Goal: Task Accomplishment & Management: Complete application form

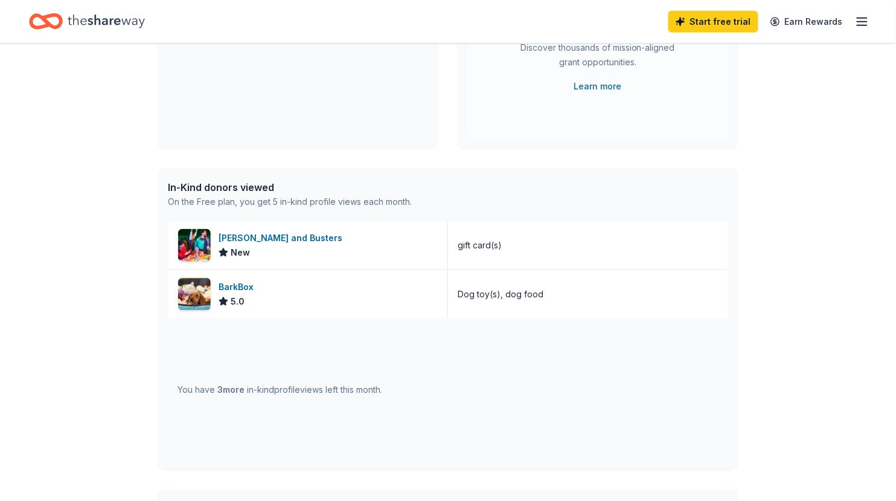
scroll to position [219, 0]
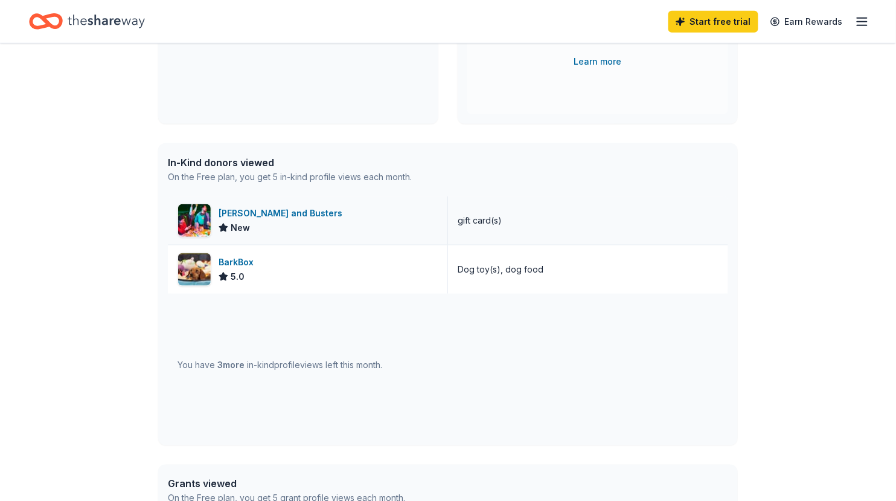
click at [261, 211] on div "Dave and Busters" at bounding box center [283, 213] width 129 height 14
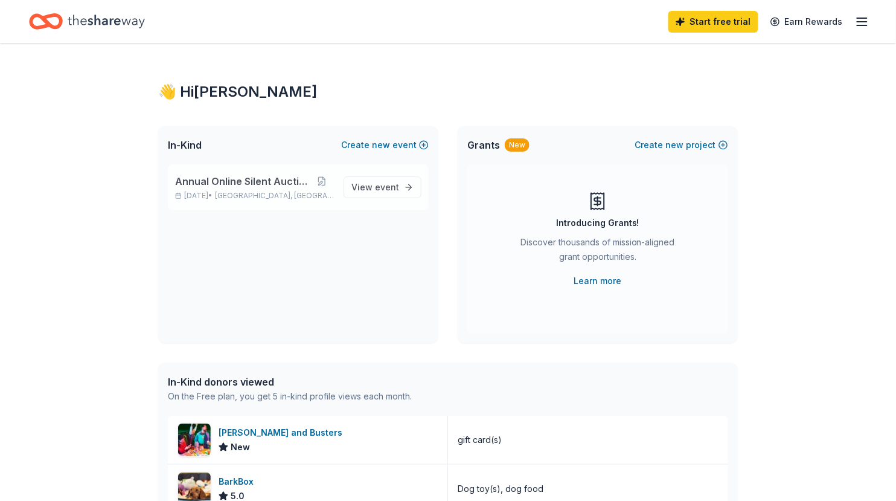
scroll to position [0, 0]
click at [370, 191] on span "View event" at bounding box center [376, 187] width 48 height 14
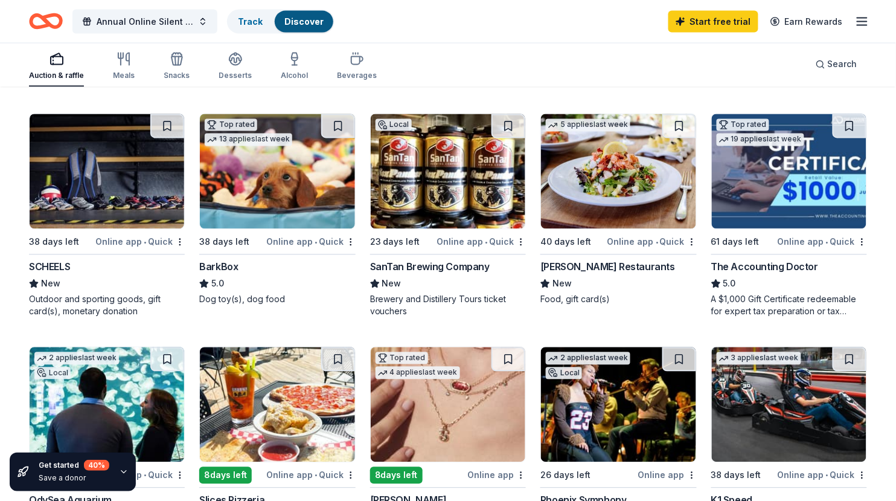
scroll to position [593, 0]
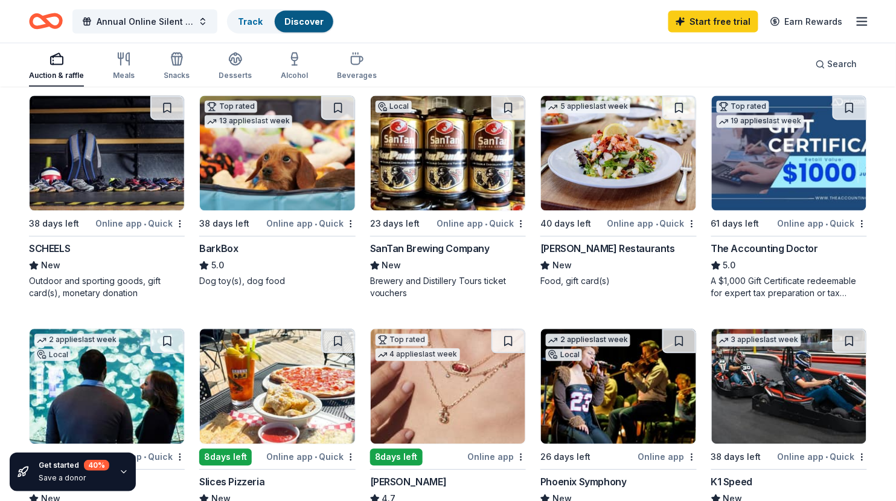
drag, startPoint x: 358, startPoint y: 247, endPoint x: 457, endPoint y: 247, distance: 99.1
click at [457, 247] on div "2 applies last week Local 38 days left Online app • Quick Chicken N Pickle (Gle…" at bounding box center [448, 81] width 838 height 904
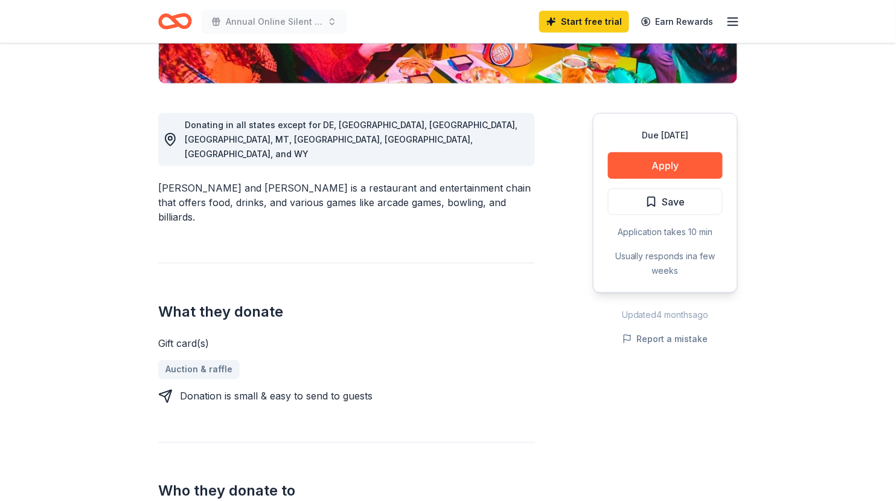
scroll to position [284, 0]
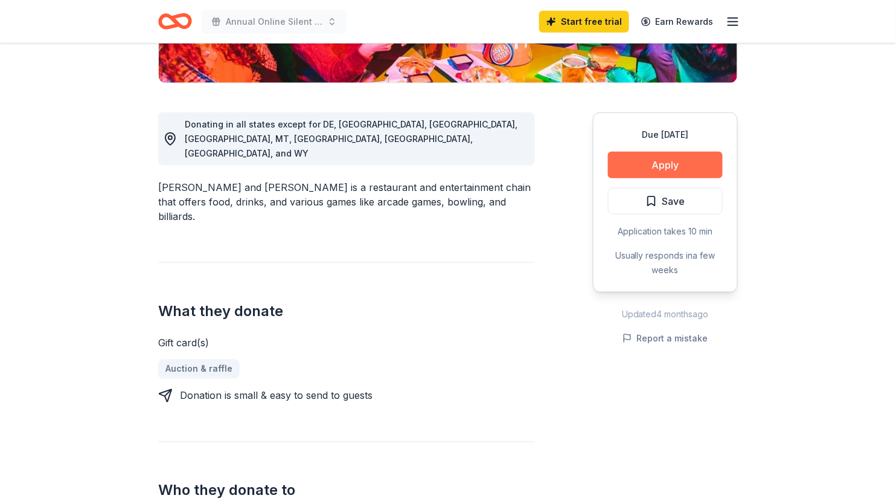
click at [657, 159] on button "Apply" at bounding box center [665, 165] width 115 height 27
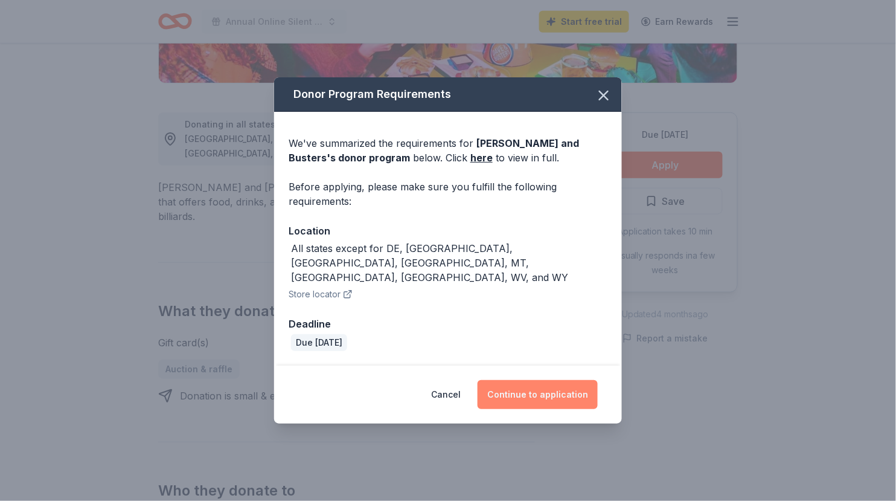
click at [528, 380] on button "Continue to application" at bounding box center [538, 394] width 120 height 29
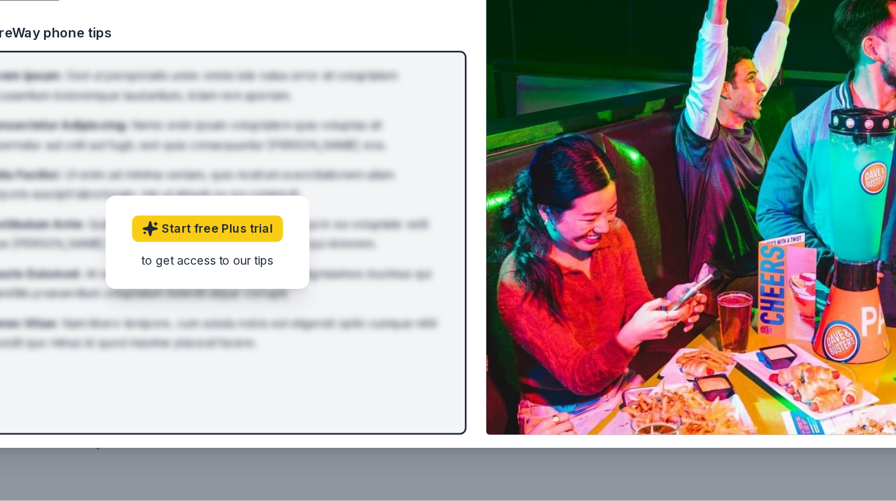
scroll to position [284, 0]
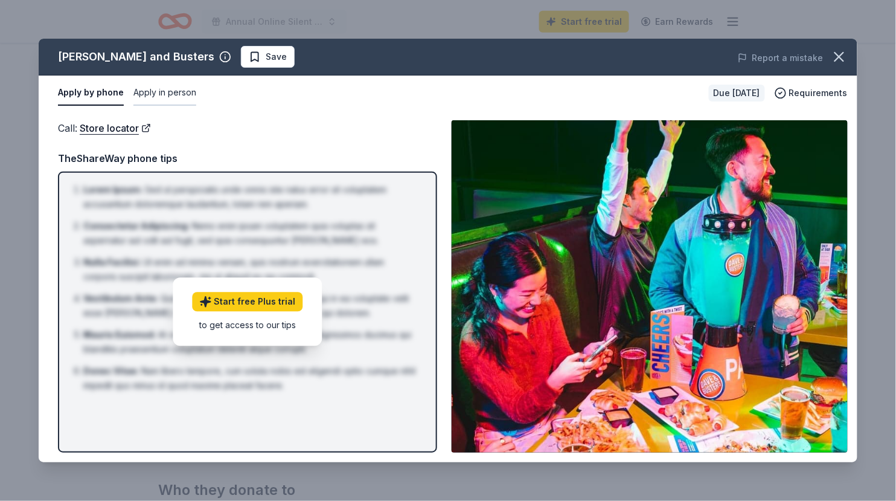
click at [167, 90] on button "Apply in person" at bounding box center [164, 92] width 63 height 25
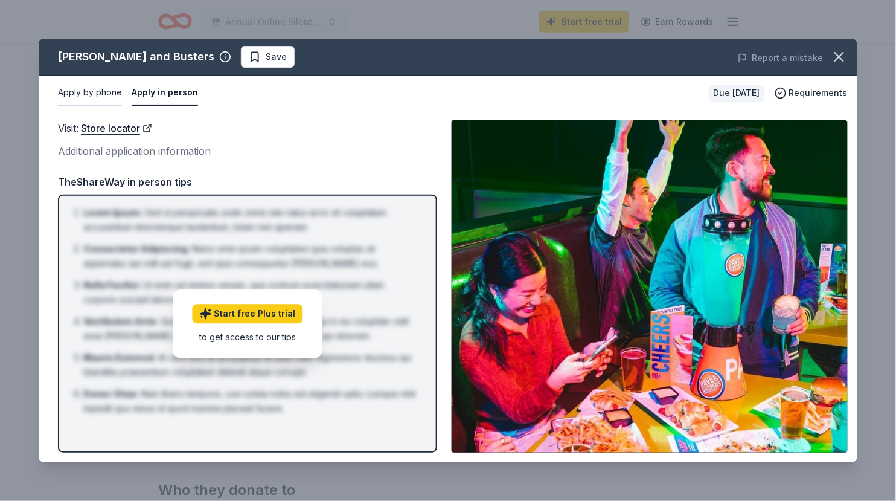
click at [105, 90] on button "Apply by phone" at bounding box center [90, 92] width 64 height 25
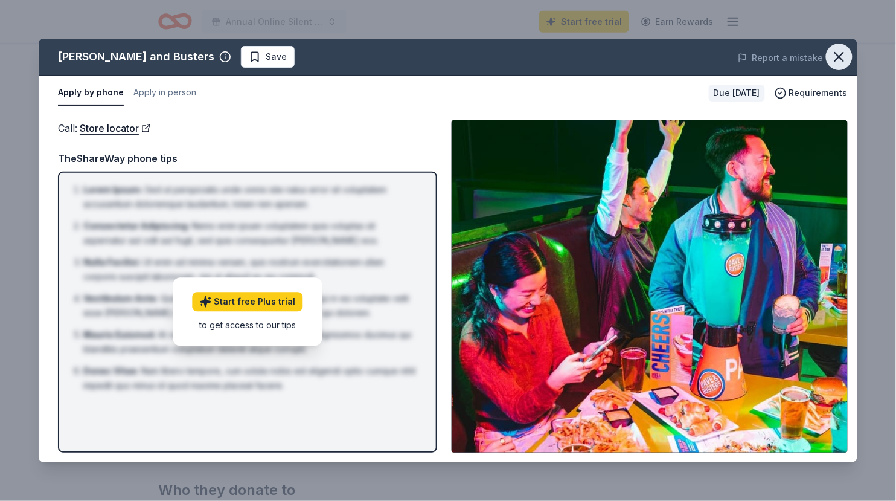
click at [845, 54] on icon "button" at bounding box center [839, 56] width 17 height 17
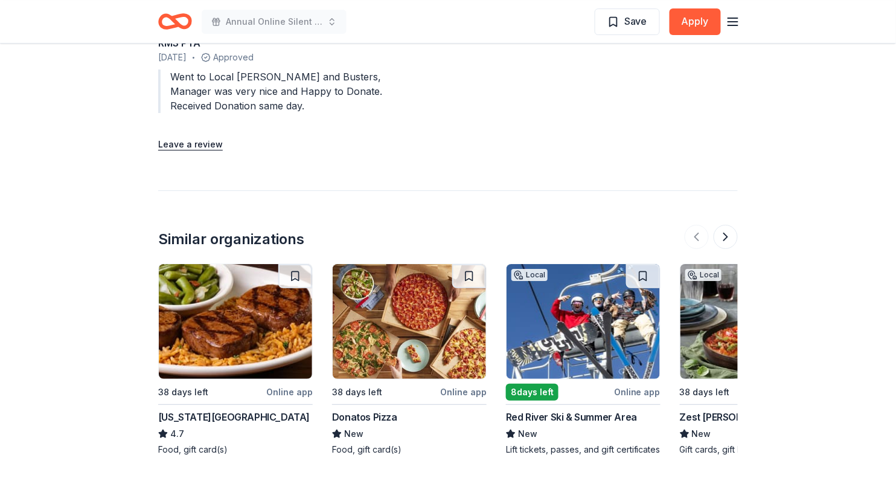
scroll to position [1162, 0]
click at [213, 409] on div "[US_STATE][GEOGRAPHIC_DATA]" at bounding box center [234, 416] width 152 height 14
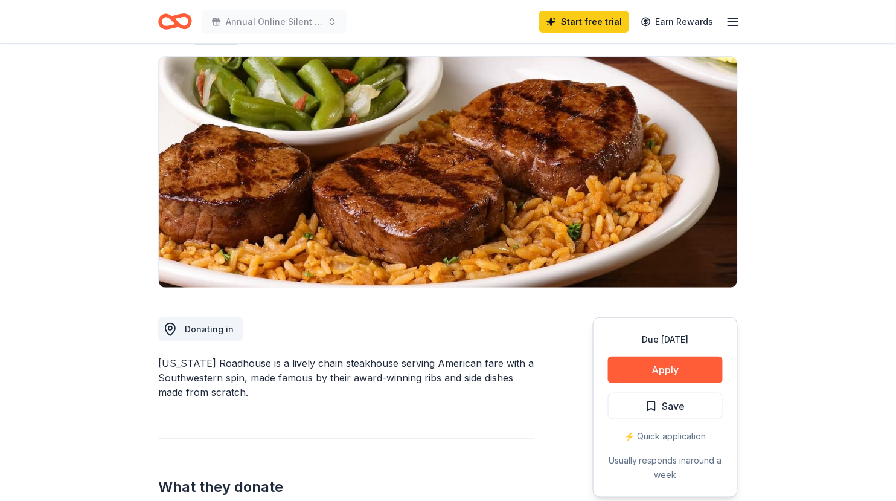
scroll to position [78, 0]
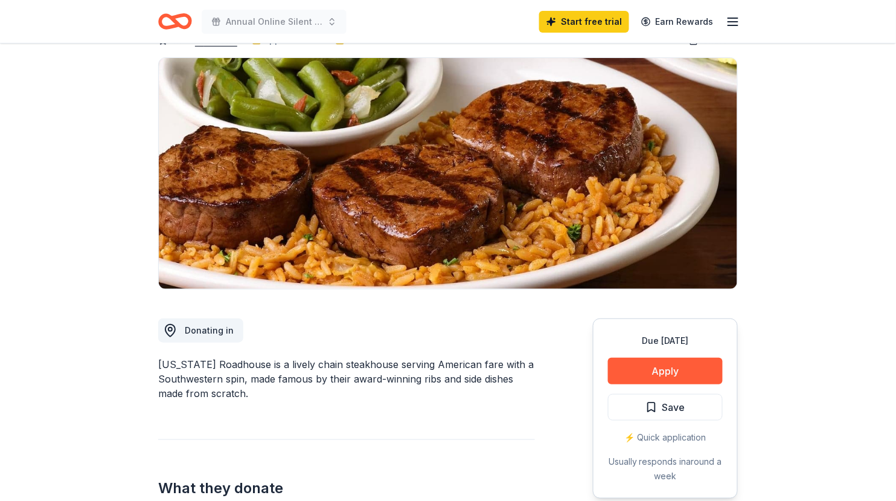
drag, startPoint x: 152, startPoint y: 364, endPoint x: 243, endPoint y: 363, distance: 90.6
drag, startPoint x: 240, startPoint y: 363, endPoint x: 184, endPoint y: 359, distance: 56.3
click at [183, 359] on div "Texas Roadhouse is a lively chain steakhouse serving American fare with a South…" at bounding box center [346, 378] width 377 height 43
click at [657, 368] on button "Apply" at bounding box center [665, 371] width 115 height 27
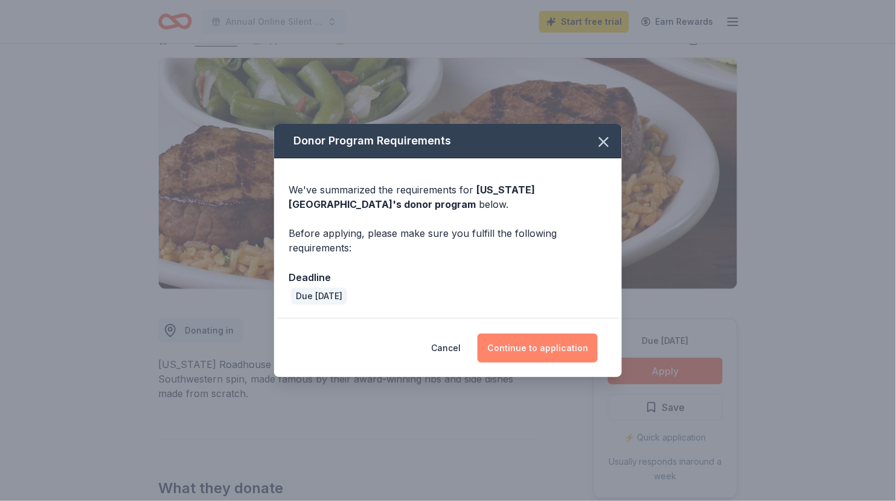
click at [540, 347] on button "Continue to application" at bounding box center [538, 347] width 120 height 29
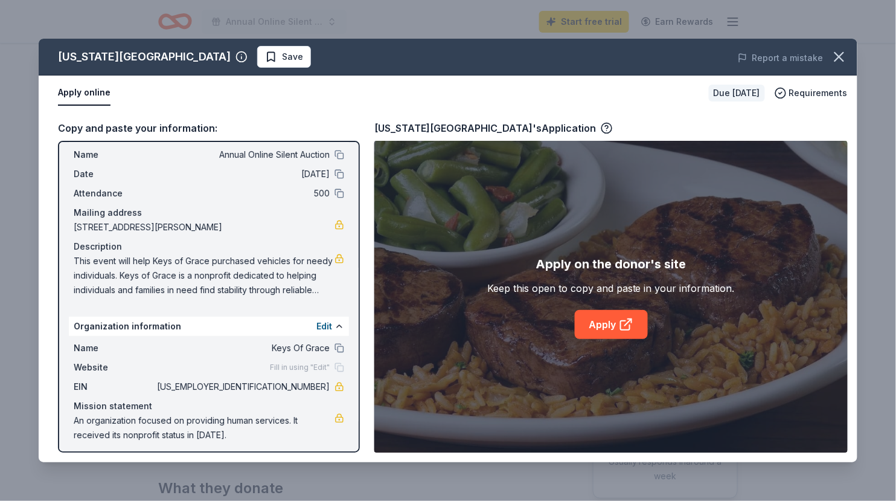
scroll to position [27, 0]
click at [605, 323] on link "Apply" at bounding box center [611, 324] width 73 height 29
click at [844, 54] on icon "button" at bounding box center [839, 56] width 17 height 17
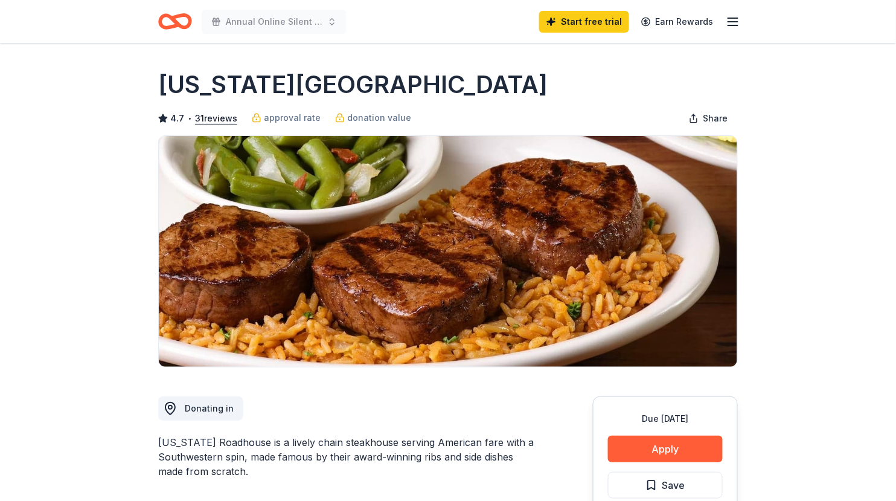
scroll to position [0, 0]
